Goal: Navigation & Orientation: Find specific page/section

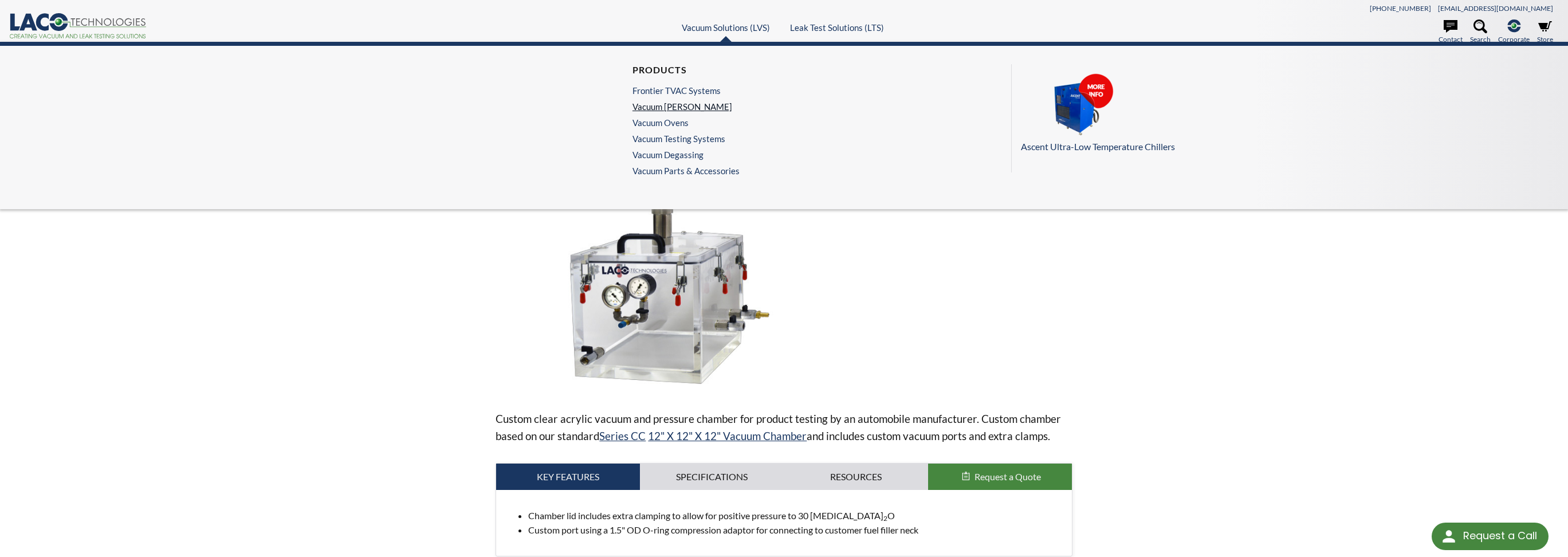
click at [663, 103] on link "Vacuum [PERSON_NAME]" at bounding box center [683, 107] width 102 height 10
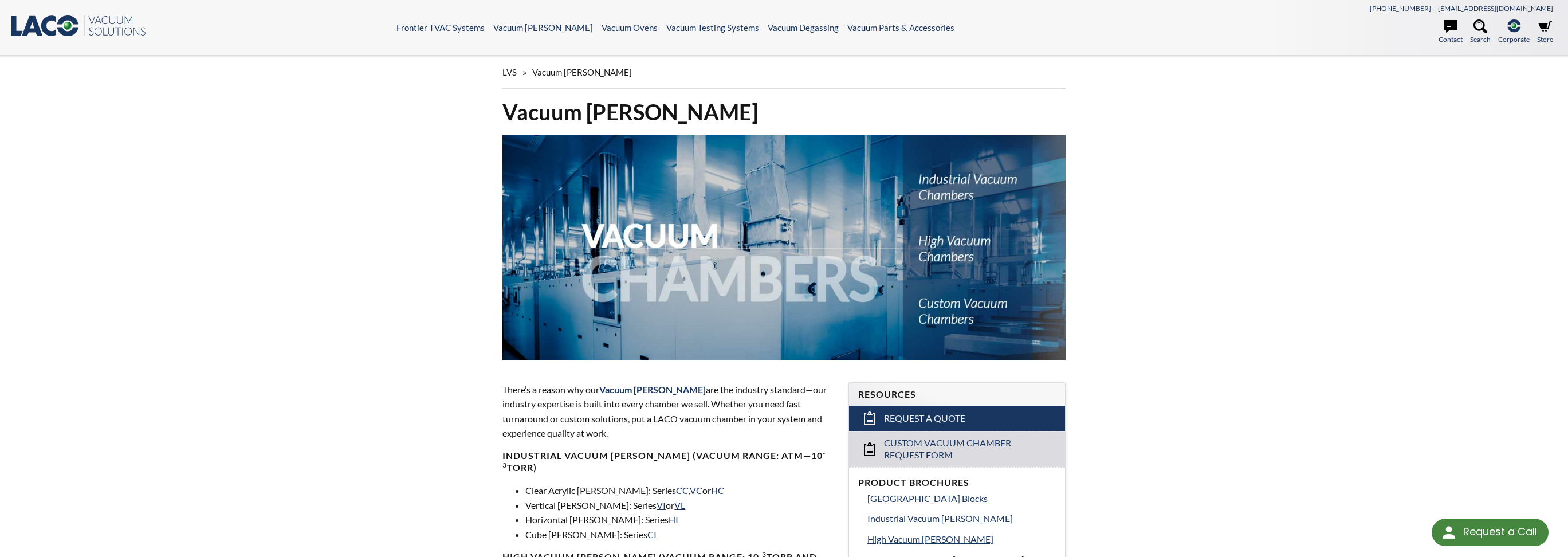
select select "Language Translate Widget"
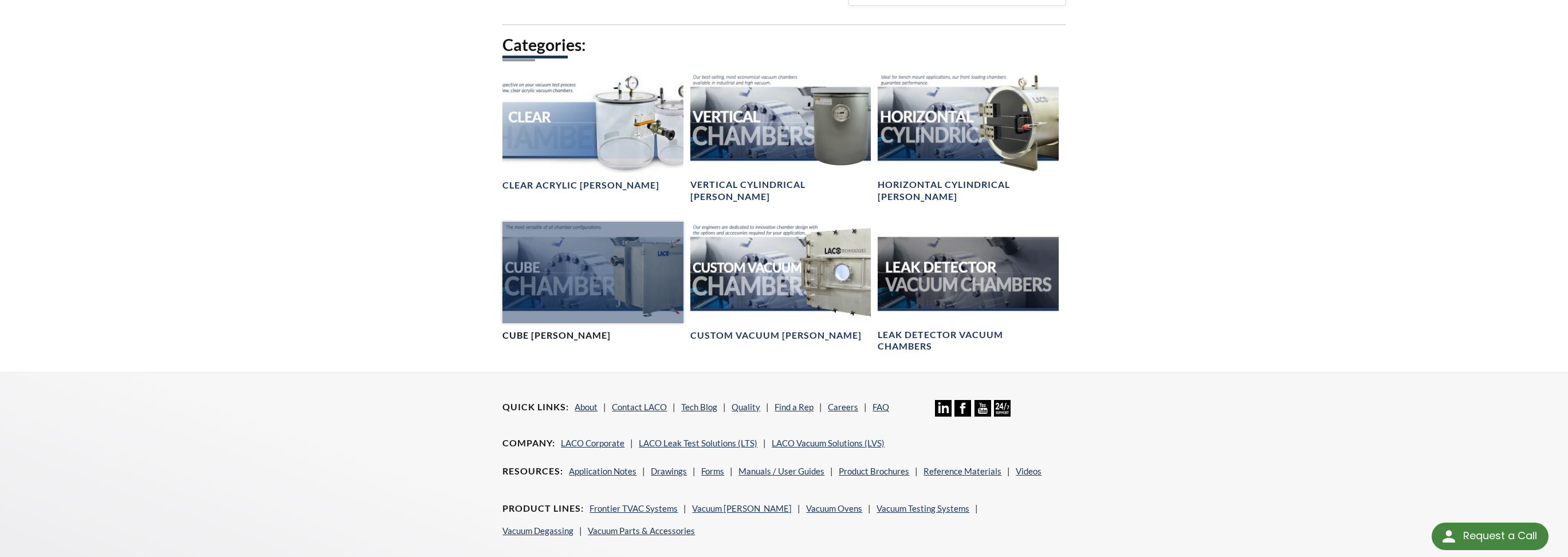
click at [581, 276] on div at bounding box center [592, 272] width 180 height 102
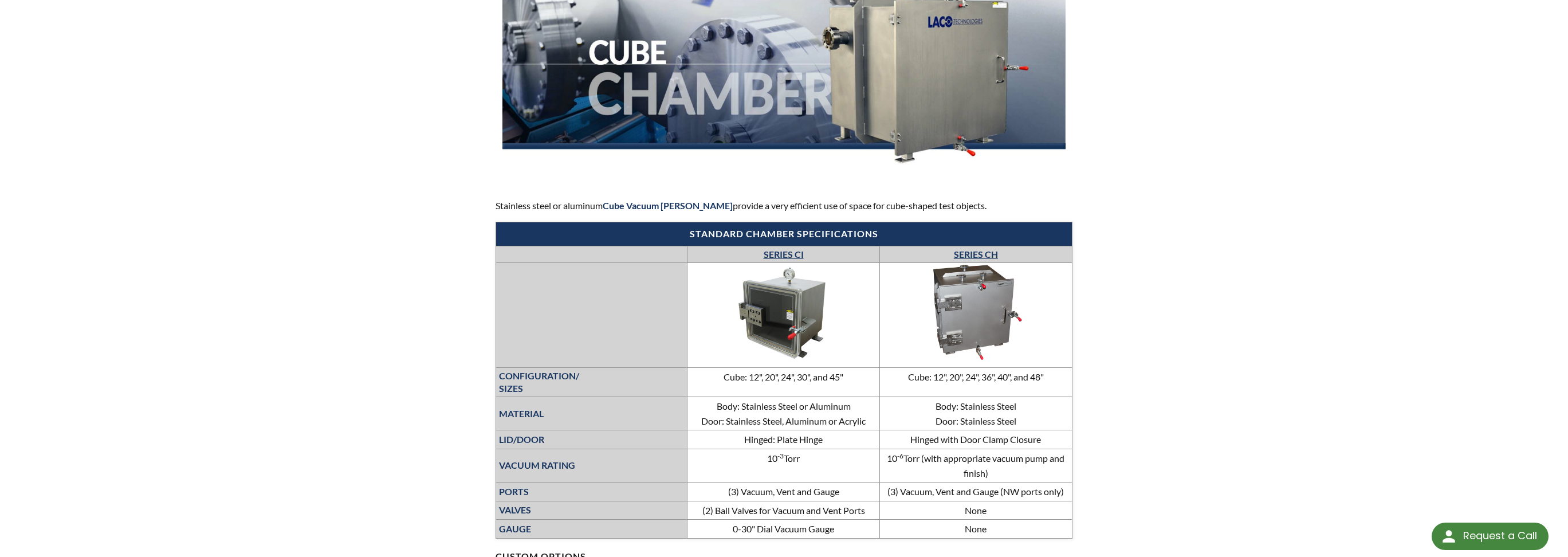
scroll to position [172, 0]
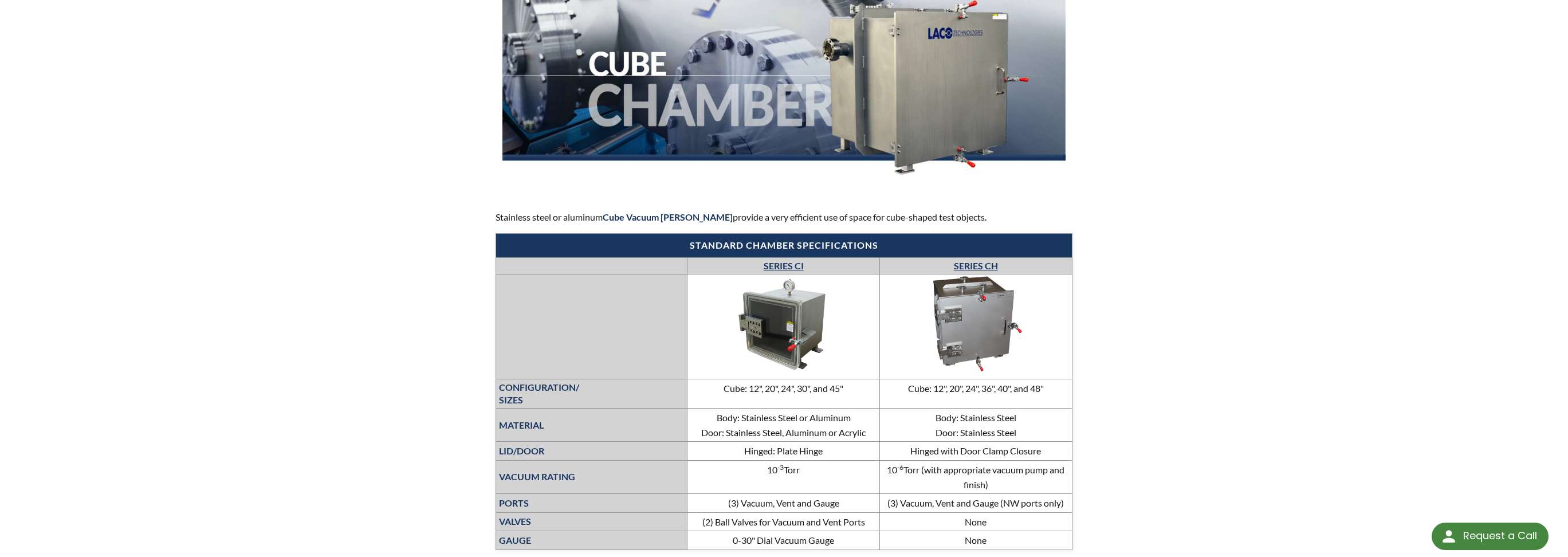
click at [782, 265] on link "SERIES CI" at bounding box center [784, 265] width 40 height 11
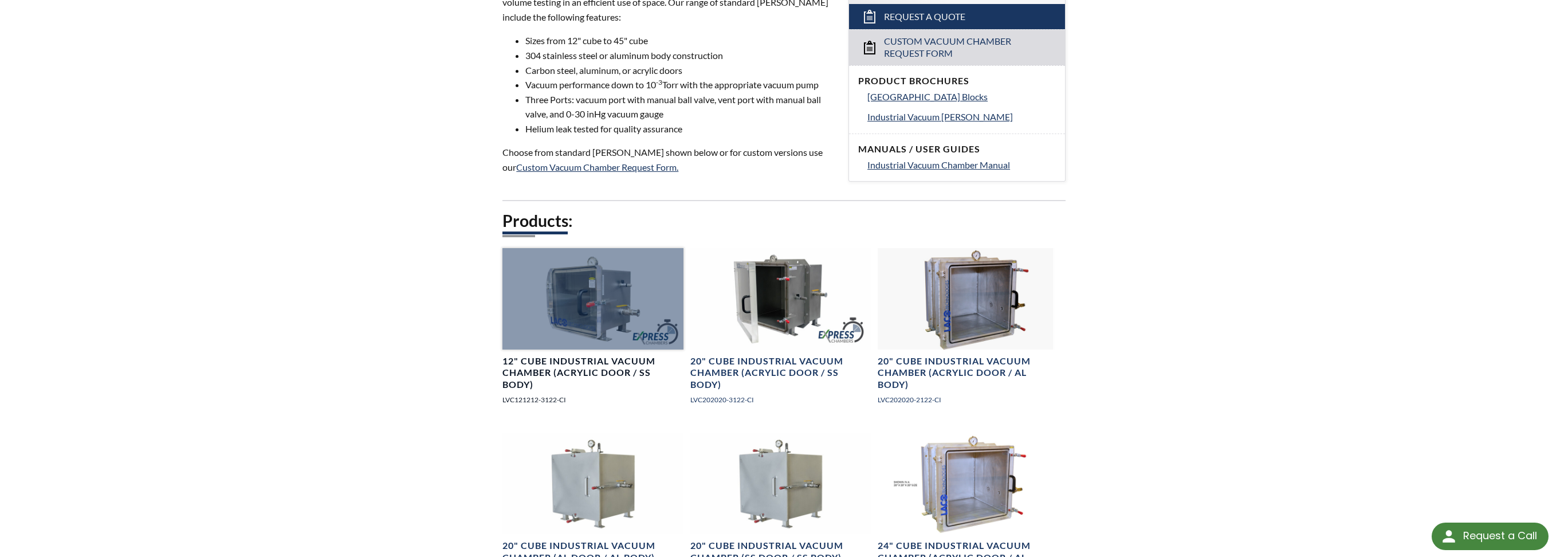
click at [557, 346] on div at bounding box center [592, 299] width 180 height 102
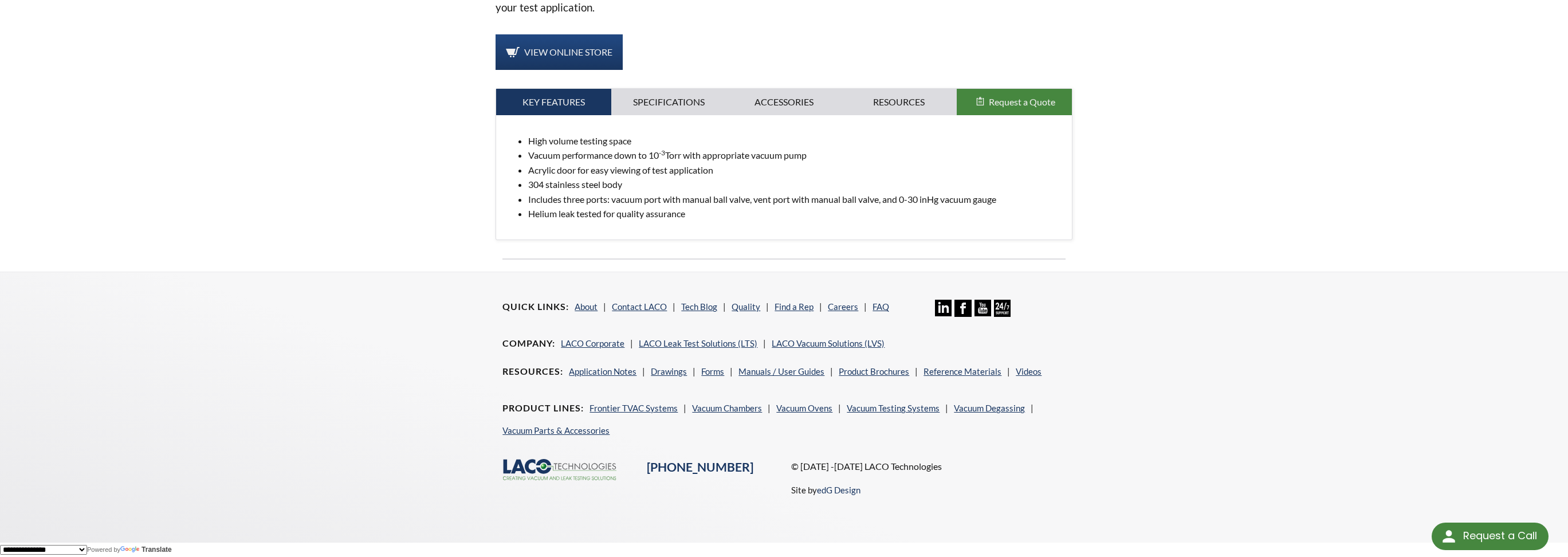
scroll to position [41, 0]
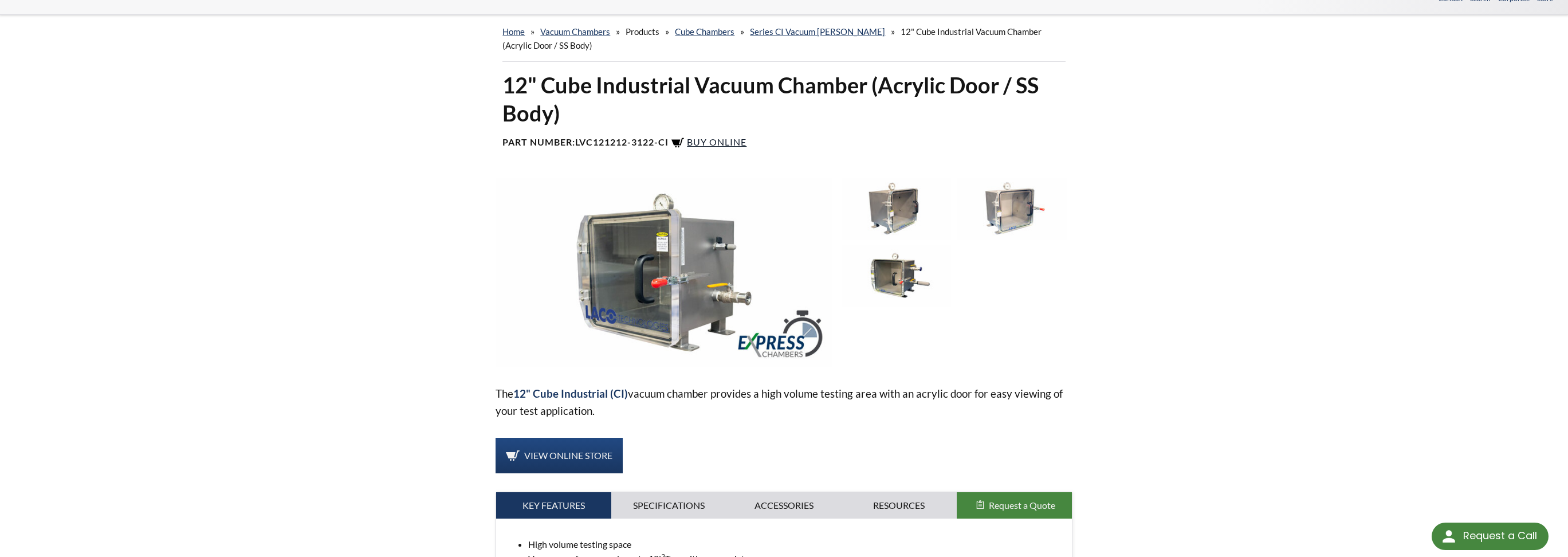
click at [723, 139] on span "Buy Online" at bounding box center [716, 142] width 60 height 11
